Goal: Transaction & Acquisition: Obtain resource

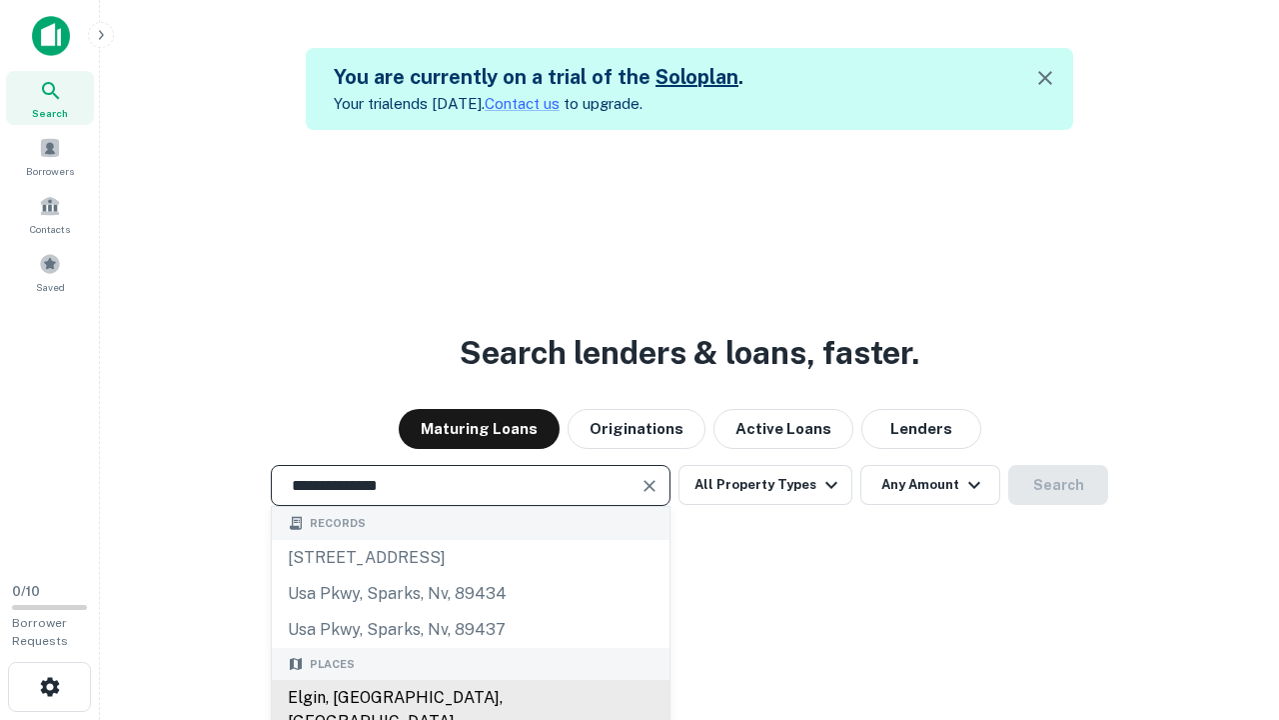
click at [470, 698] on div "Elgin, [GEOGRAPHIC_DATA], [GEOGRAPHIC_DATA]" at bounding box center [471, 710] width 398 height 60
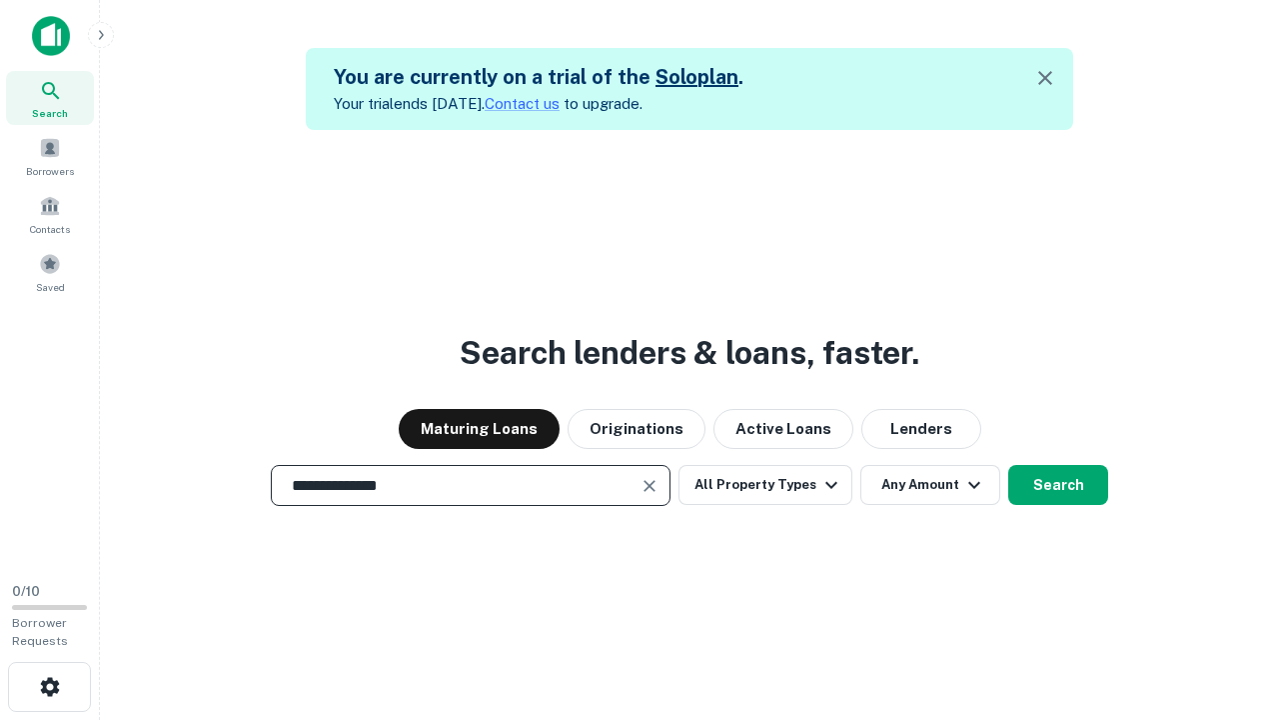
scroll to position [32, 0]
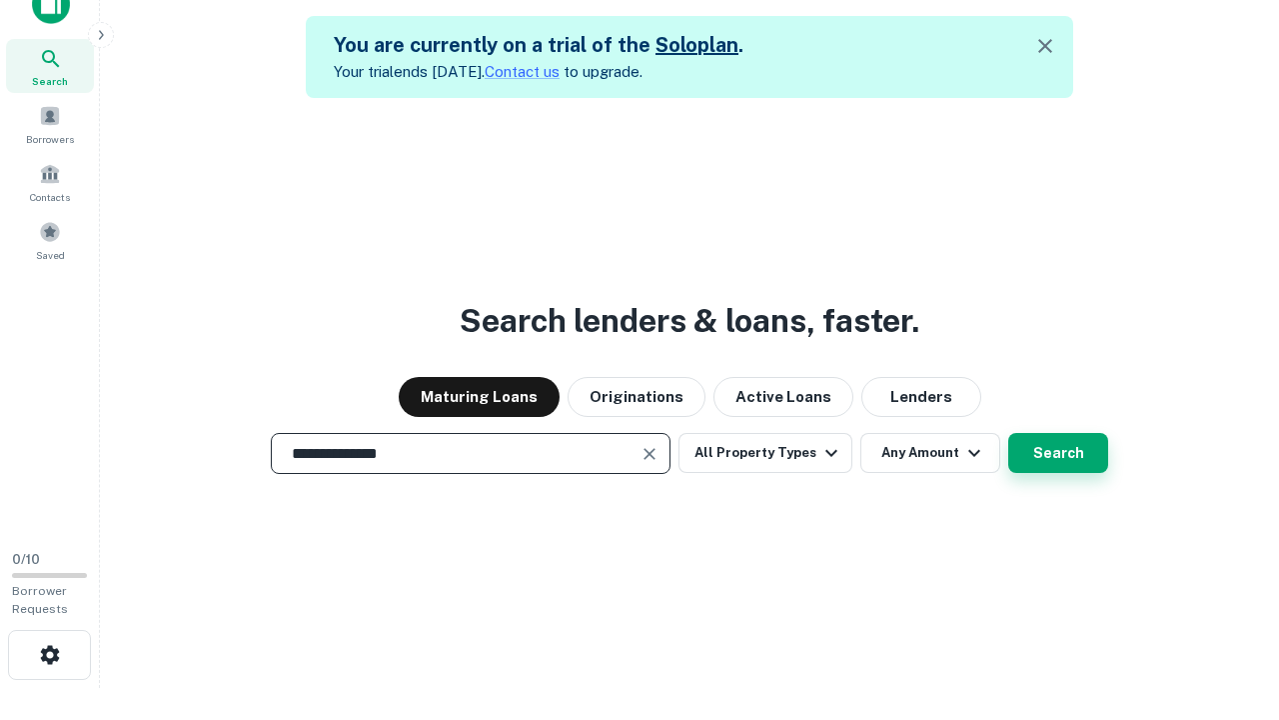
type input "**********"
click at [1008, 433] on button "Search" at bounding box center [1058, 453] width 100 height 40
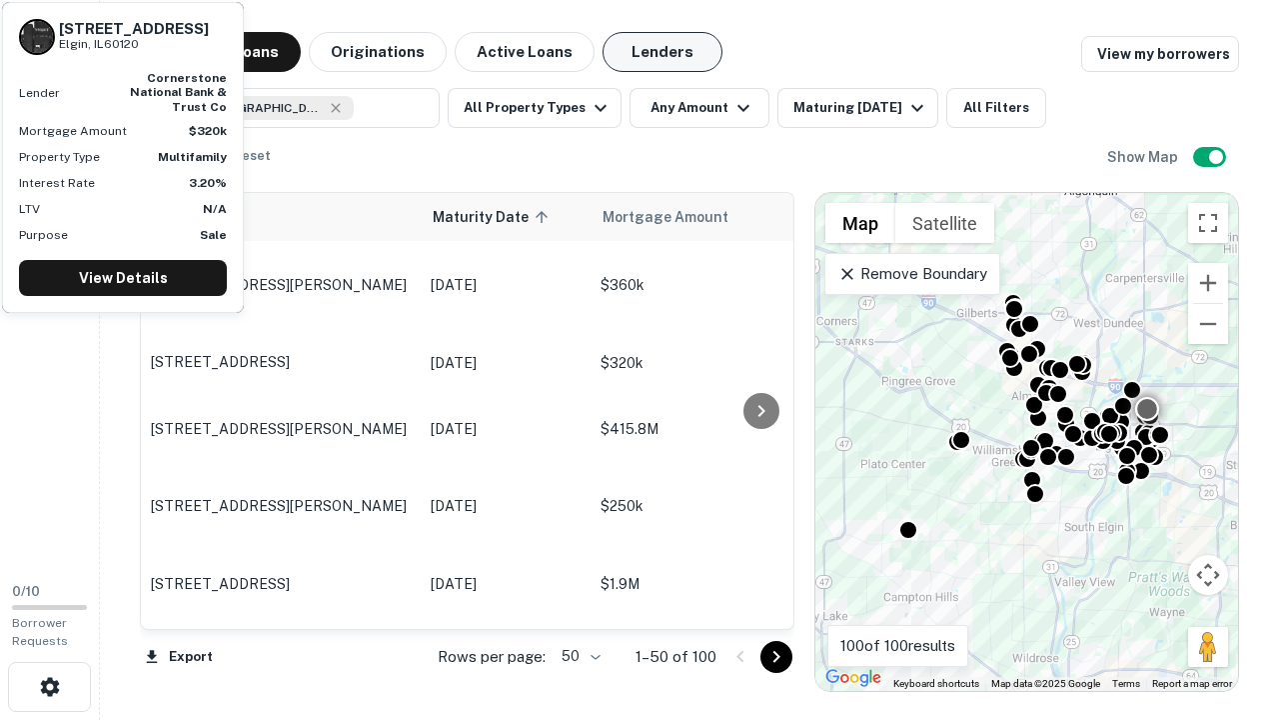
click at [663, 52] on button "Lenders" at bounding box center [663, 52] width 120 height 40
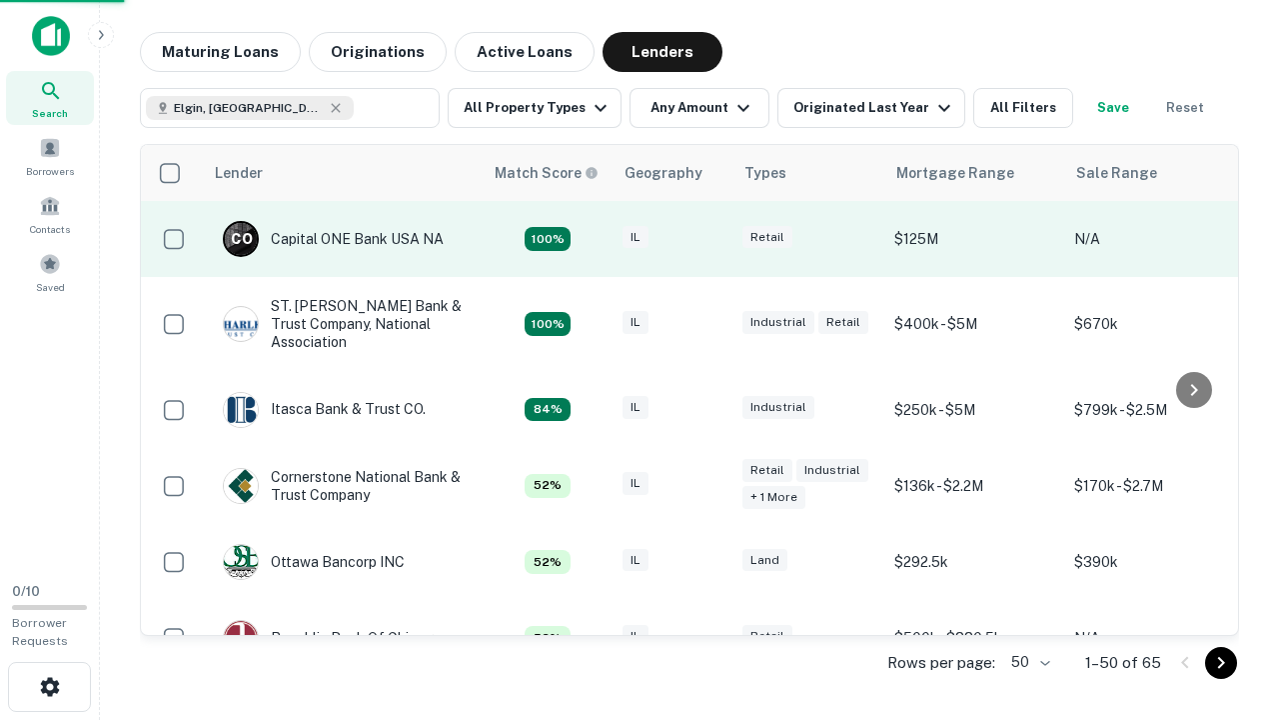
click at [710, 239] on div "IL" at bounding box center [673, 239] width 100 height 27
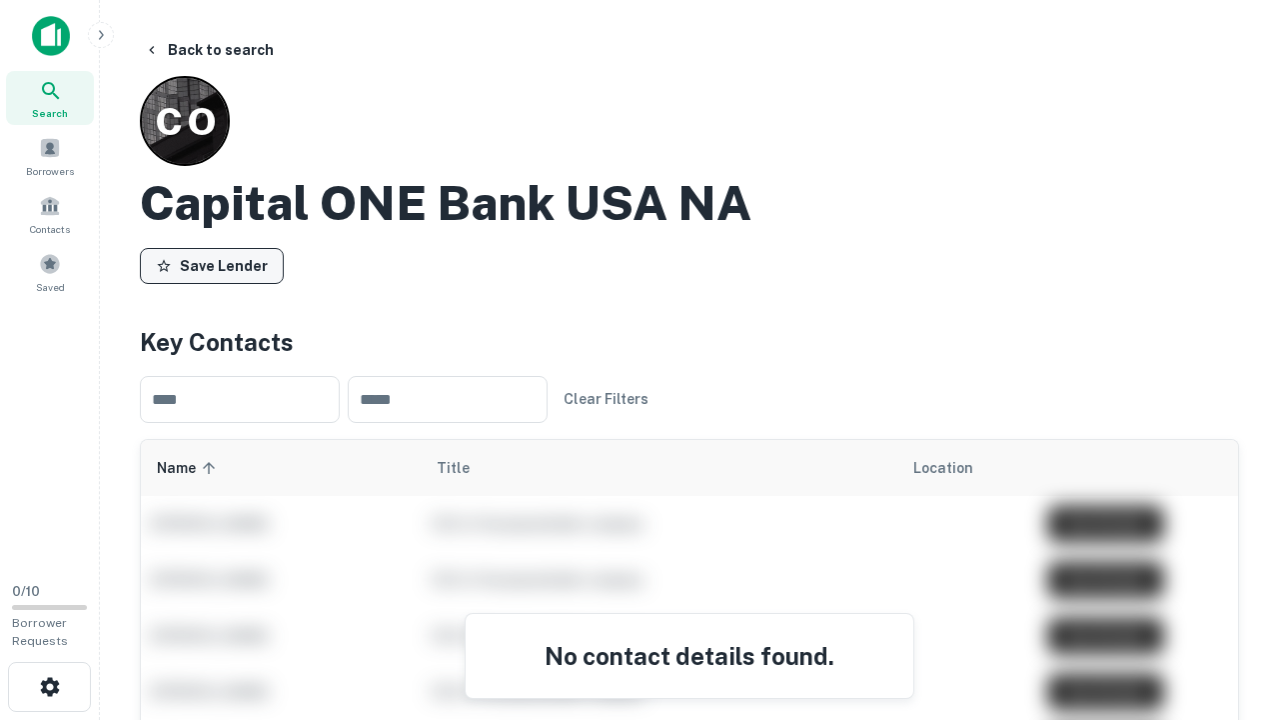
click at [212, 265] on button "Save Lender" at bounding box center [212, 266] width 144 height 36
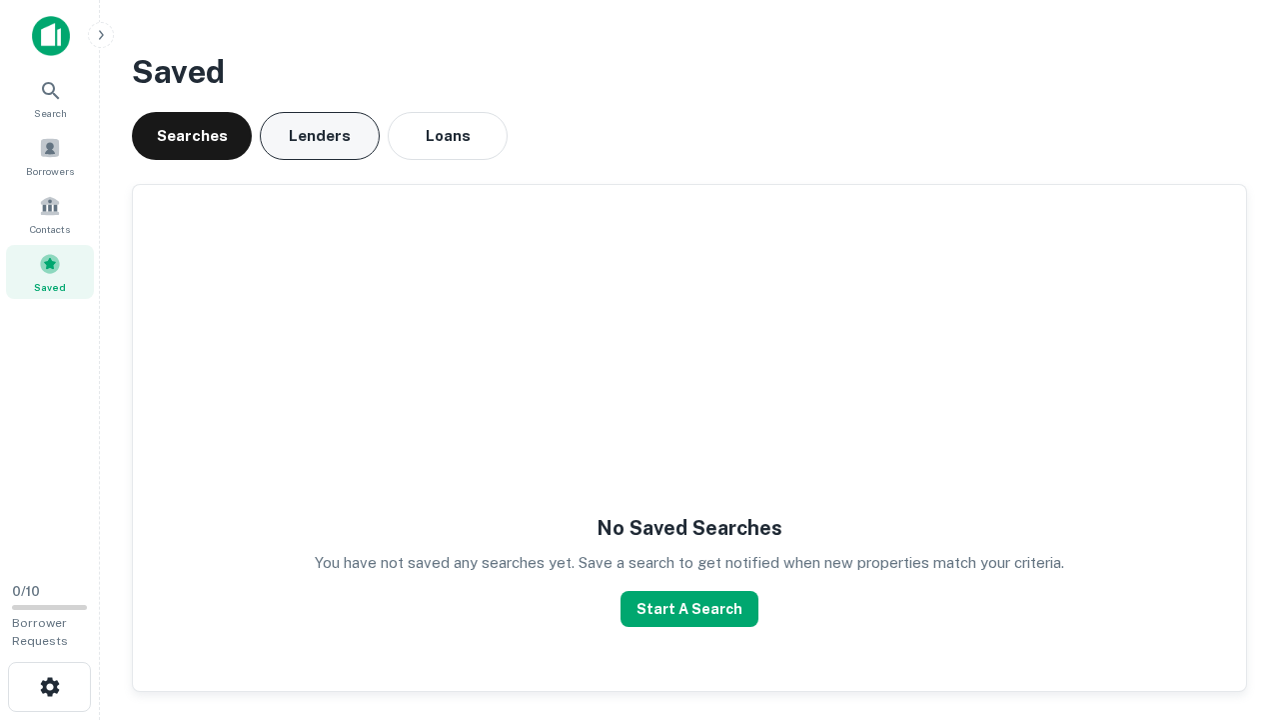
click at [320, 136] on button "Lenders" at bounding box center [320, 136] width 120 height 48
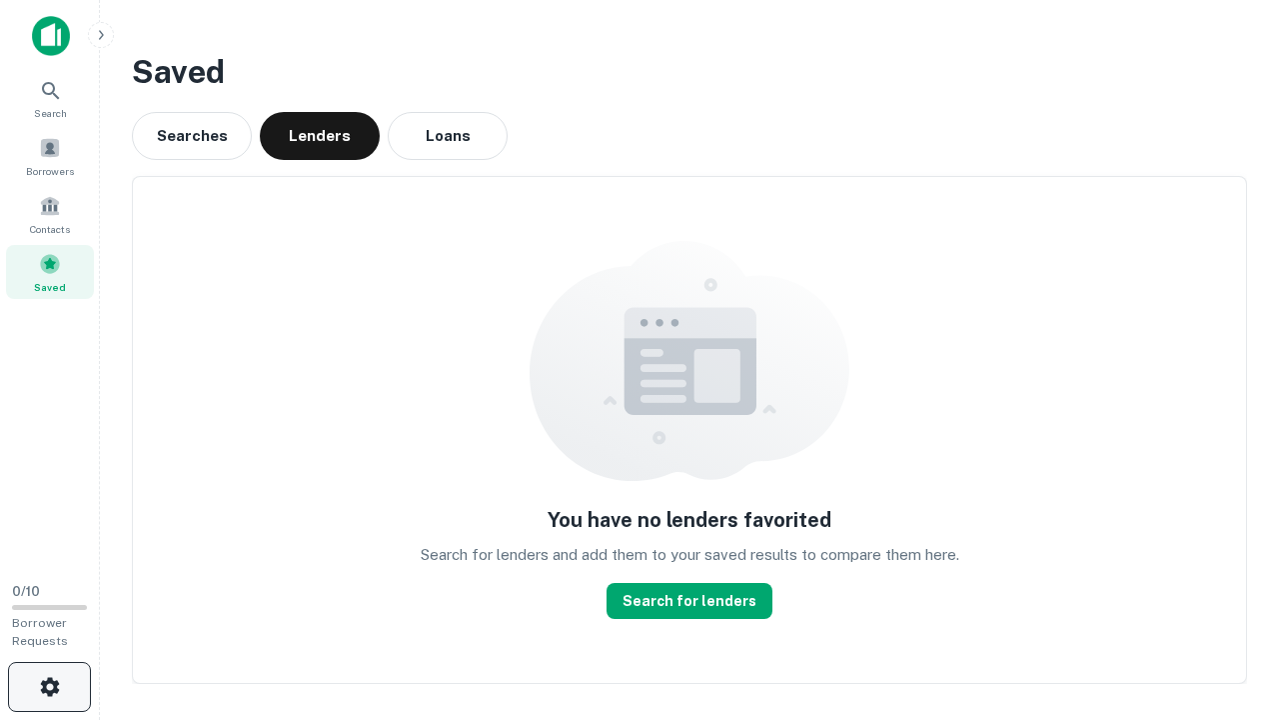
click at [49, 687] on icon "button" at bounding box center [50, 687] width 24 height 24
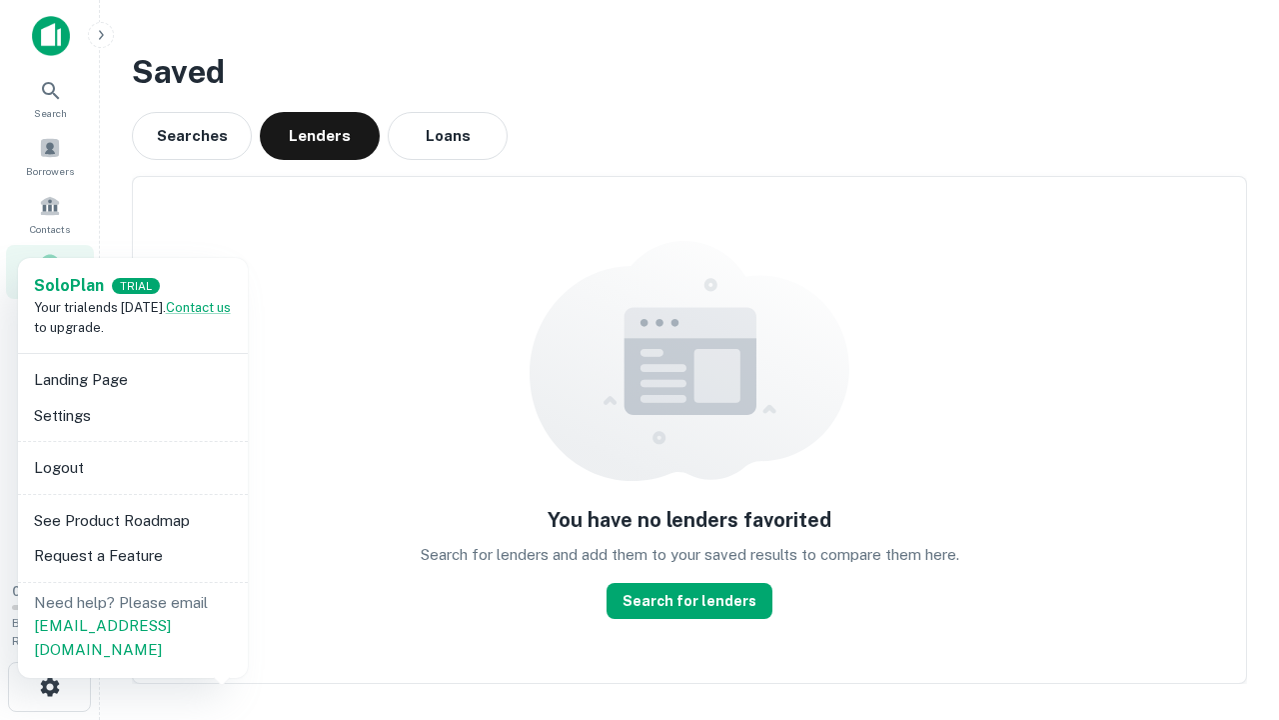
click at [132, 467] on li "Logout" at bounding box center [133, 468] width 214 height 36
